Goal: Use online tool/utility: Use online tool/utility

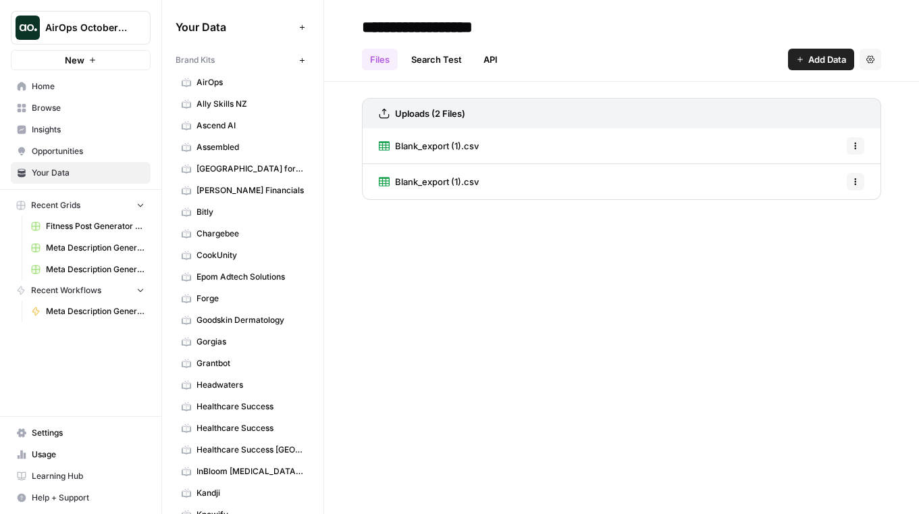
scroll to position [426, 0]
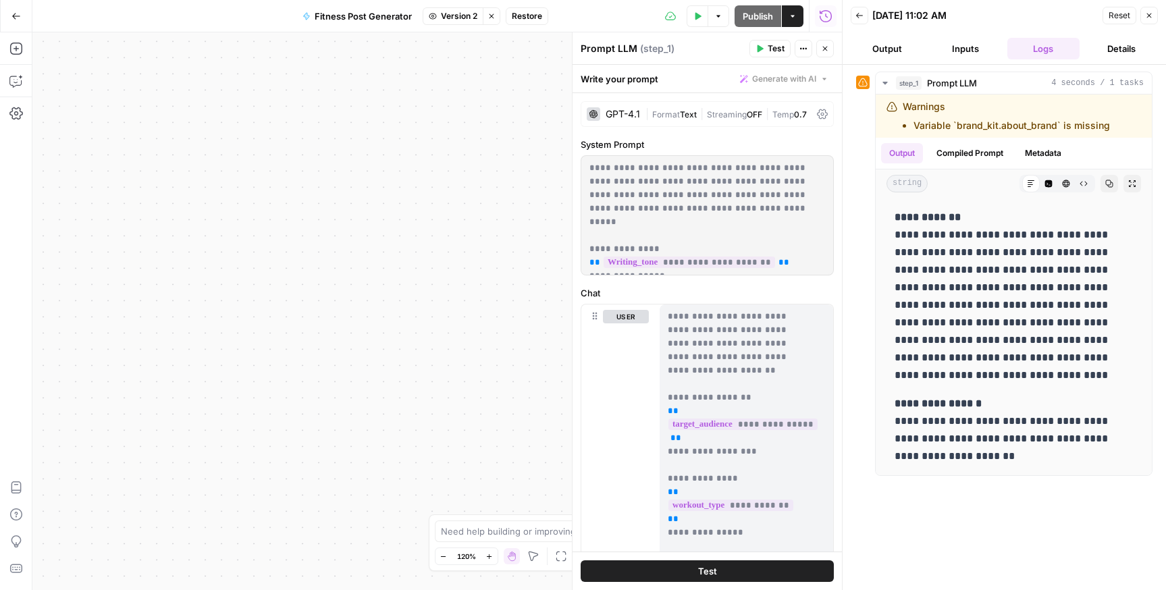
click at [692, 503] on button "Test" at bounding box center [707, 572] width 253 height 22
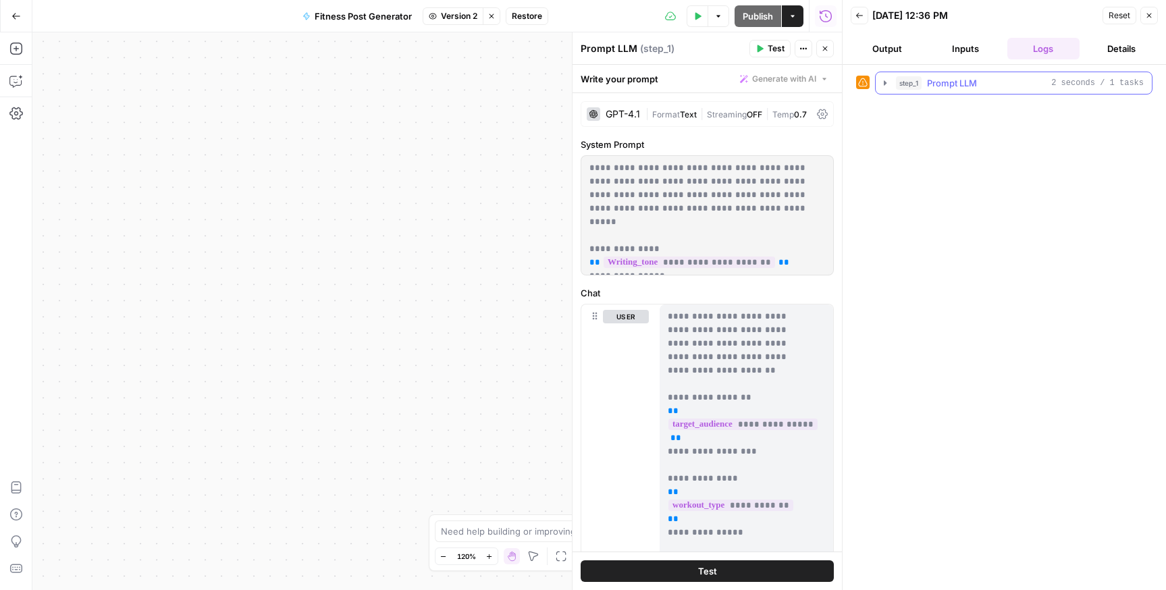
click at [908, 82] on div "step_1 Prompt LLM 2 seconds / 1 tasks" at bounding box center [1020, 83] width 248 height 14
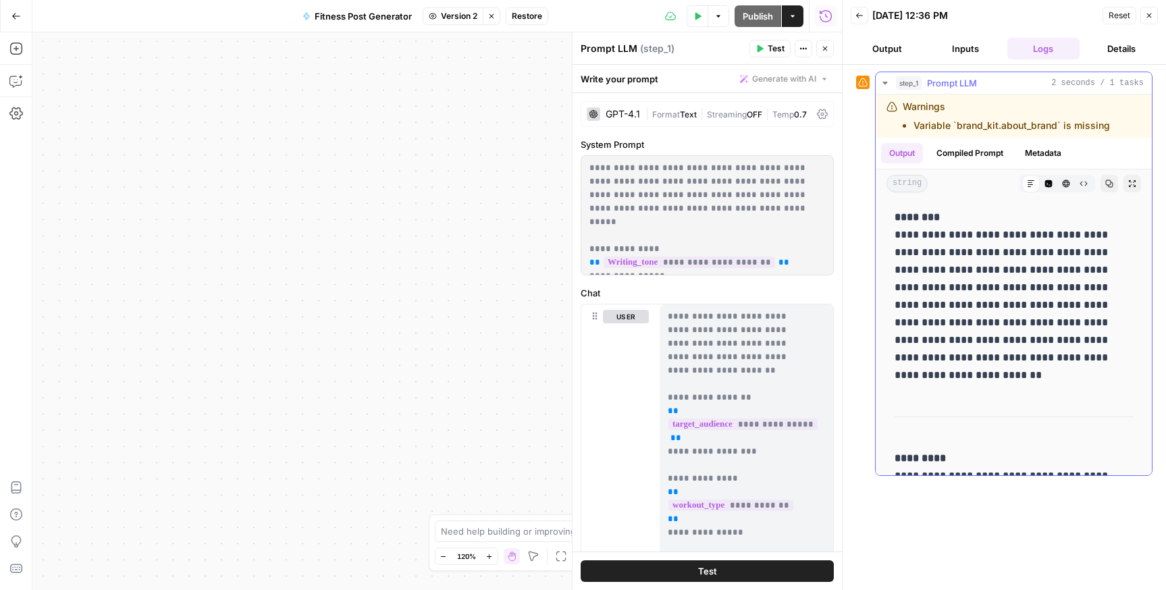
click at [908, 125] on li "Variable `brand_kit.about_brand` is missing" at bounding box center [1012, 126] width 197 height 14
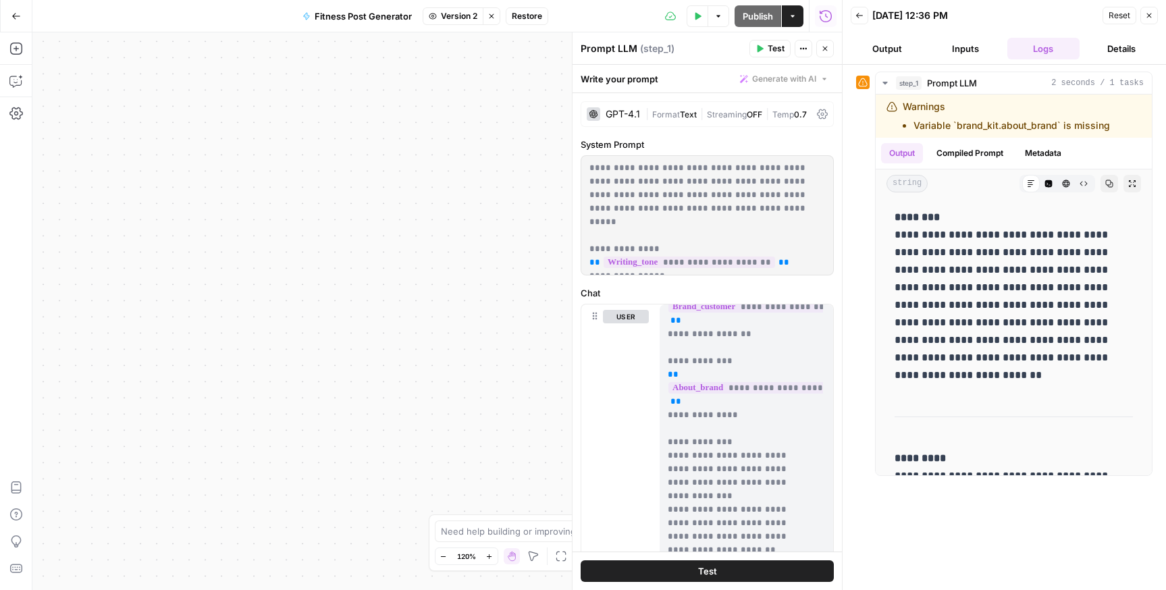
scroll to position [413, 0]
drag, startPoint x: 752, startPoint y: 422, endPoint x: 661, endPoint y: 364, distance: 108.7
click at [661, 364] on div "**********" at bounding box center [741, 580] width 163 height 550
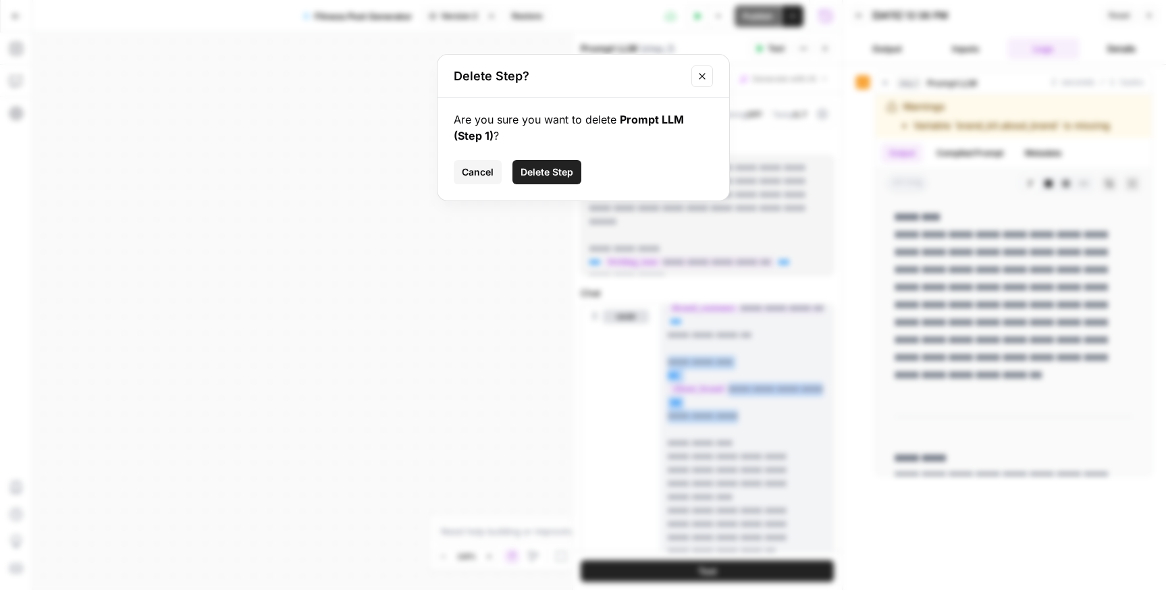
click at [548, 168] on span "Delete Step" at bounding box center [547, 172] width 53 height 14
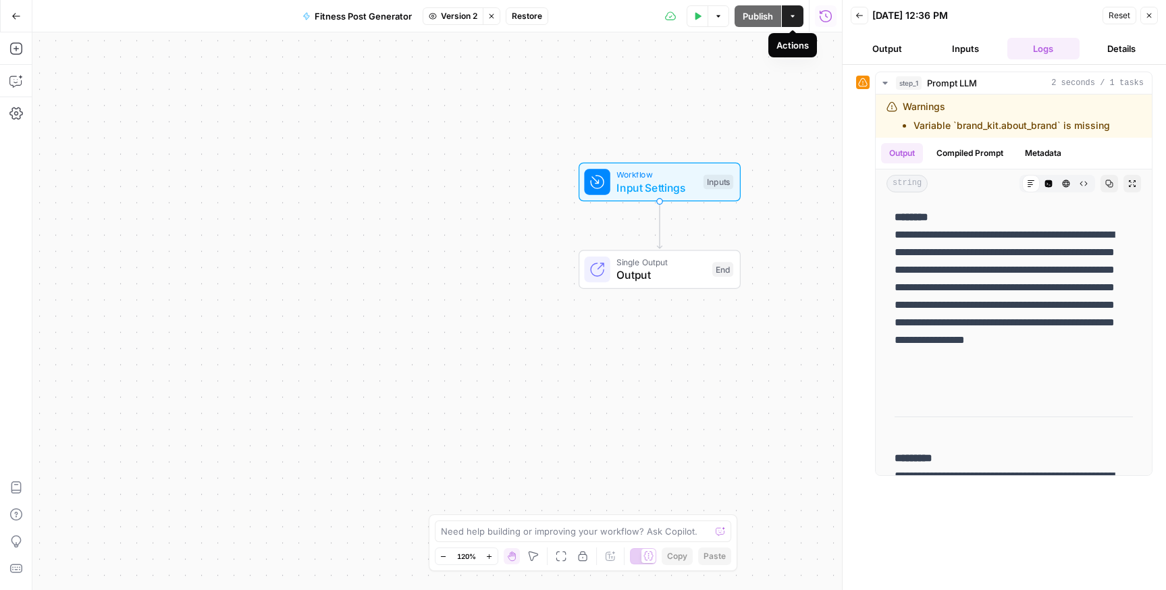
click at [796, 17] on icon "button" at bounding box center [793, 16] width 8 height 8
click at [719, 96] on div "Workflow Input Settings Inputs Single Output Output End" at bounding box center [437, 311] width 810 height 558
